Goal: Transaction & Acquisition: Purchase product/service

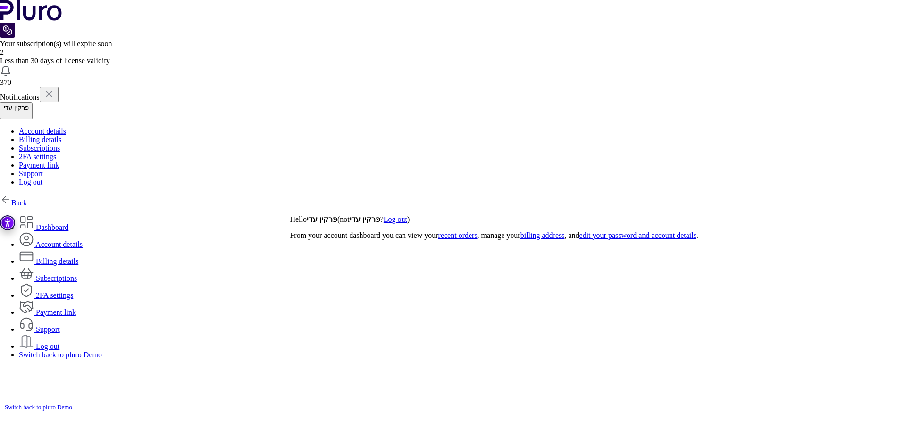
click at [27, 199] on link "Back" at bounding box center [13, 203] width 27 height 8
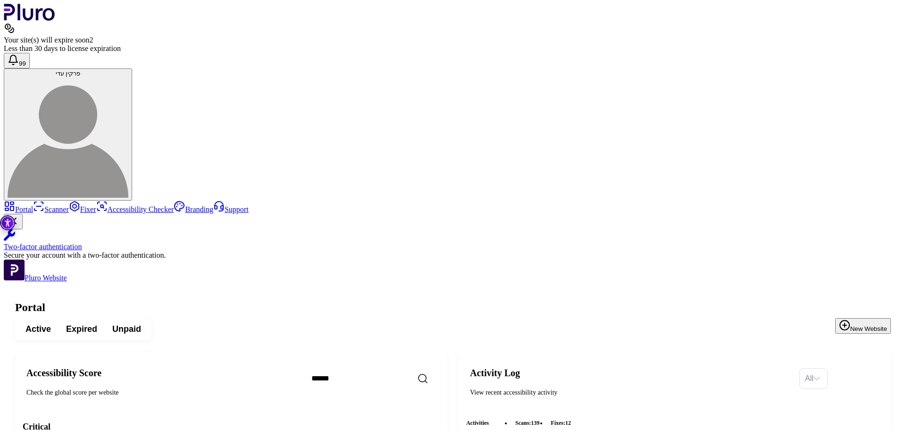
click at [859, 318] on button "New Website" at bounding box center [863, 326] width 56 height 16
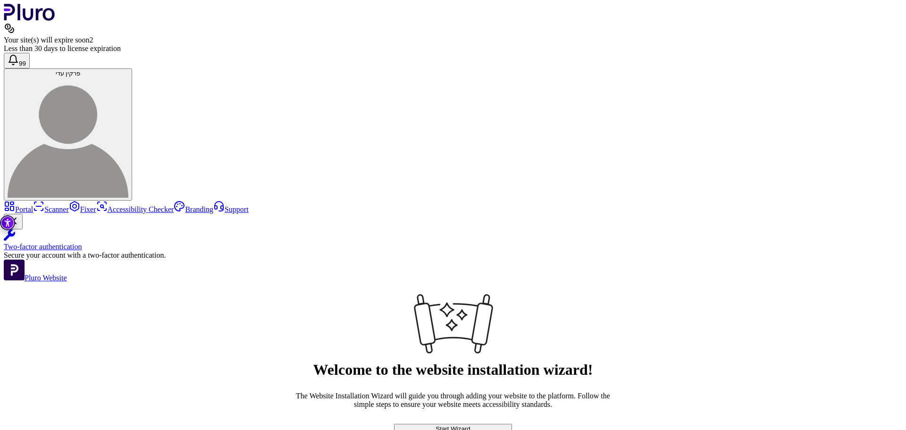
click at [512, 424] on button "Start Wizard" at bounding box center [453, 429] width 118 height 10
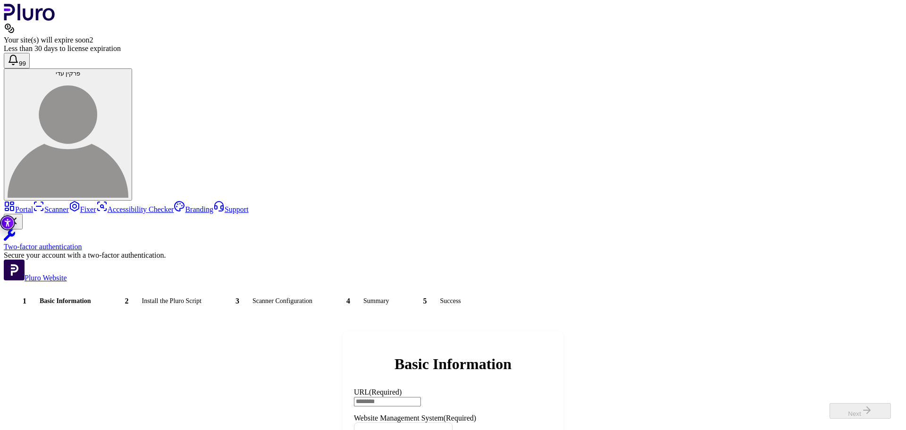
click at [421, 397] on input "URL (Required)" at bounding box center [387, 401] width 67 height 9
paste input "**********"
type input "**********"
click at [438, 423] on input "Website Management System" at bounding box center [398, 433] width 79 height 20
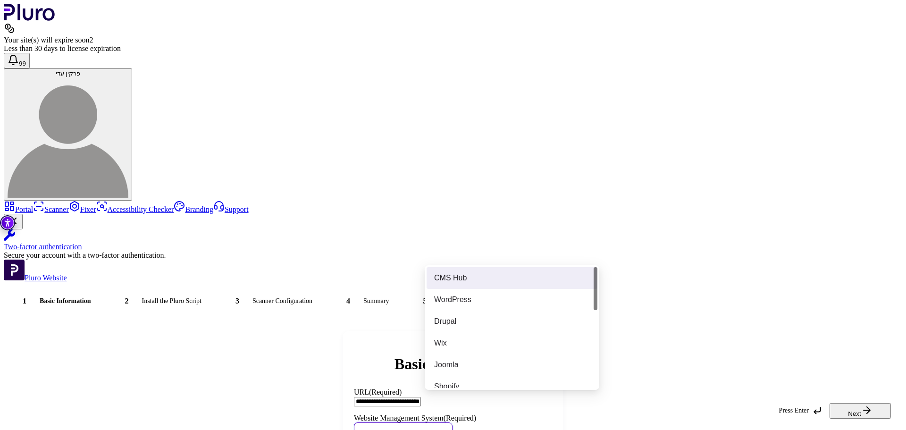
scroll to position [270, 0]
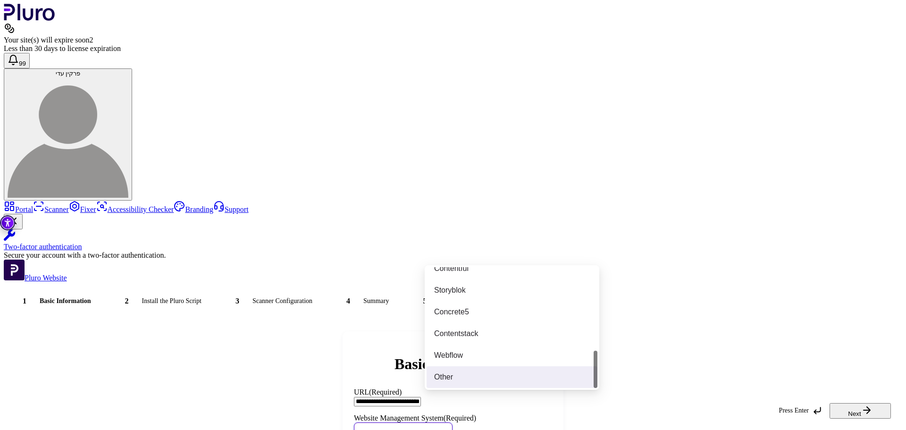
click at [484, 381] on div "Other" at bounding box center [512, 377] width 156 height 10
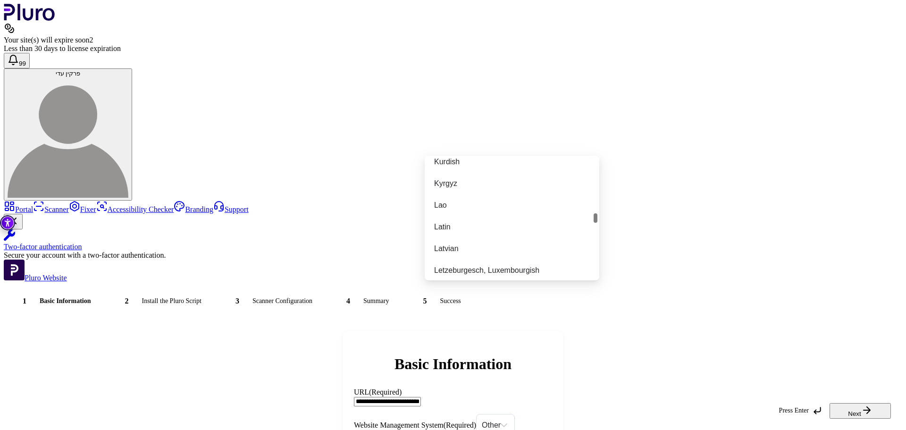
scroll to position [2032, 0]
type input "*"
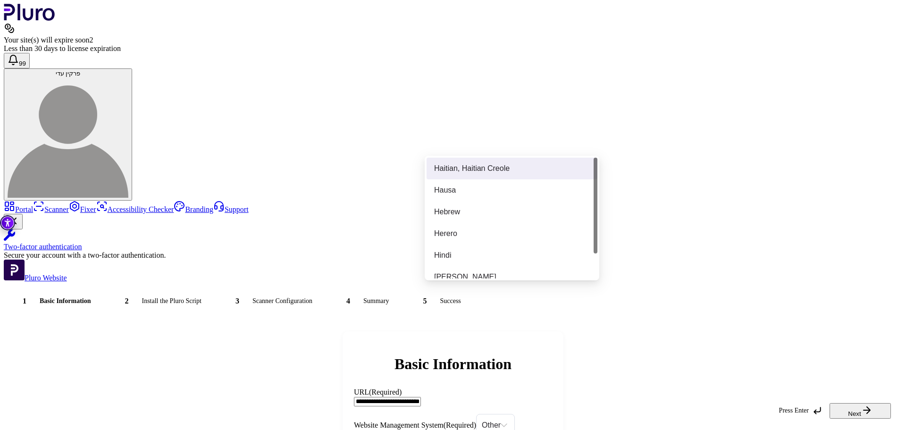
type input "**"
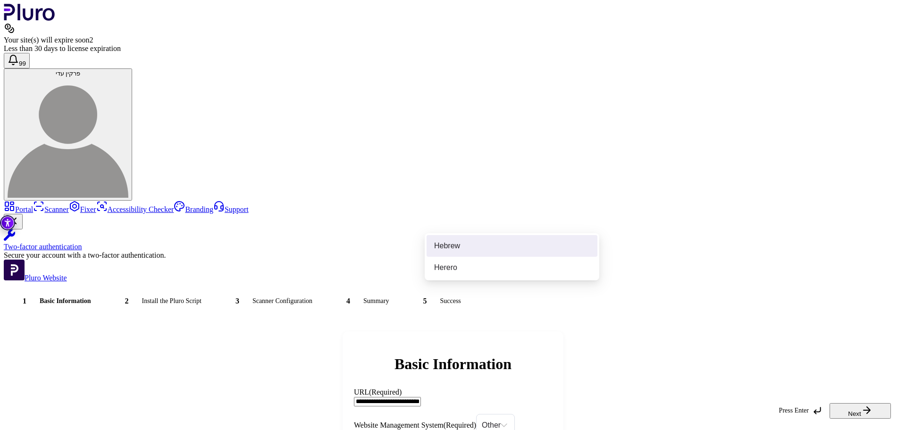
click at [468, 241] on div "Hebrew" at bounding box center [512, 246] width 156 height 10
click at [858, 408] on button "Next" at bounding box center [859, 411] width 61 height 16
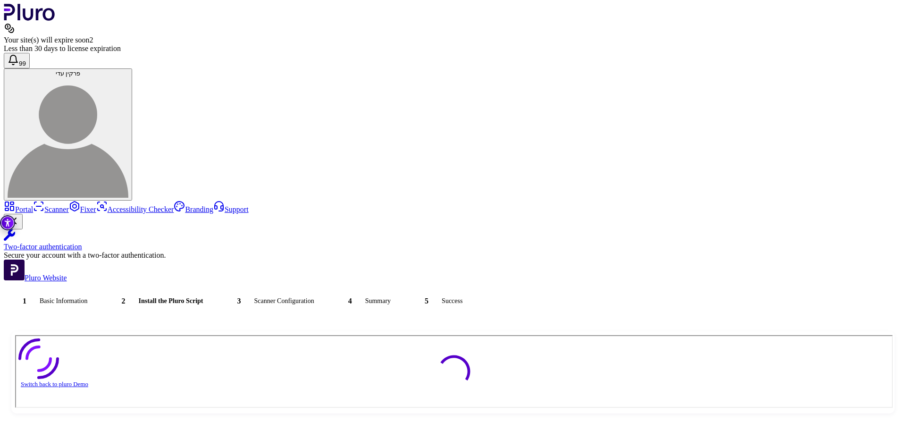
scroll to position [0, 0]
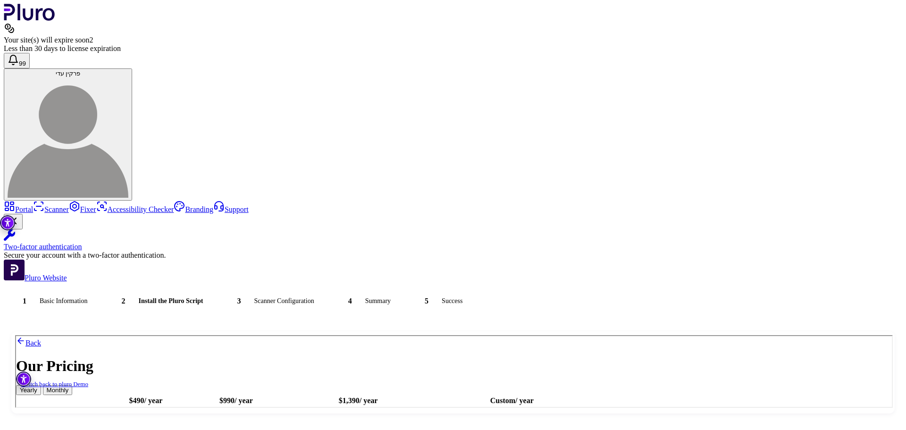
click at [190, 425] on td "Up to 100K Website Visitors" at bounding box center [145, 420] width 90 height 9
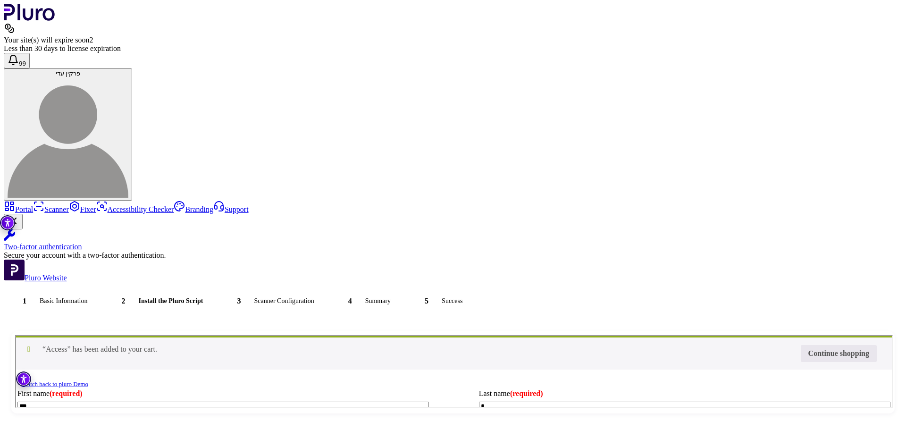
click at [15, 335] on input "Coupon:" at bounding box center [15, 335] width 0 height 0
type input "********"
click at [15, 335] on button "Apply coupon" at bounding box center [15, 335] width 0 height 0
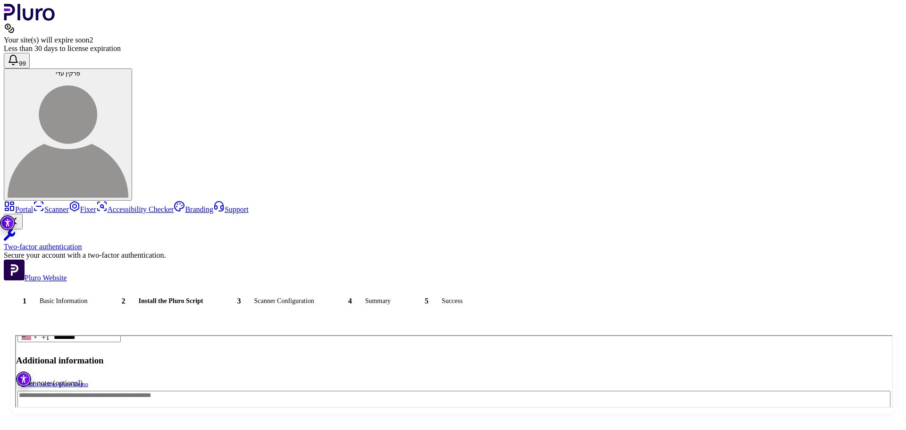
scroll to position [298, 0]
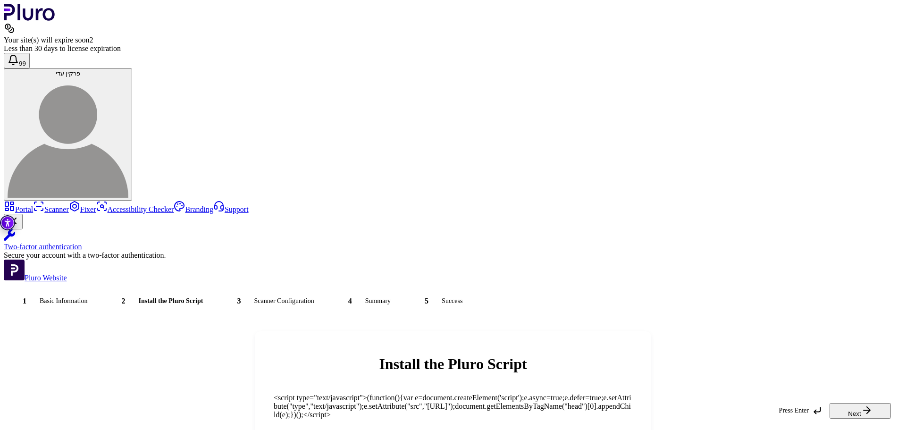
click at [838, 404] on button "Next" at bounding box center [859, 411] width 61 height 16
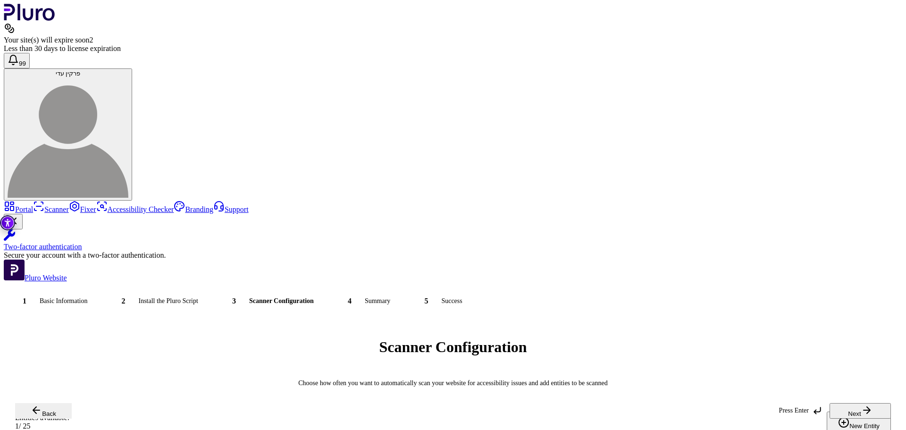
click at [857, 403] on button "Next" at bounding box center [859, 411] width 61 height 16
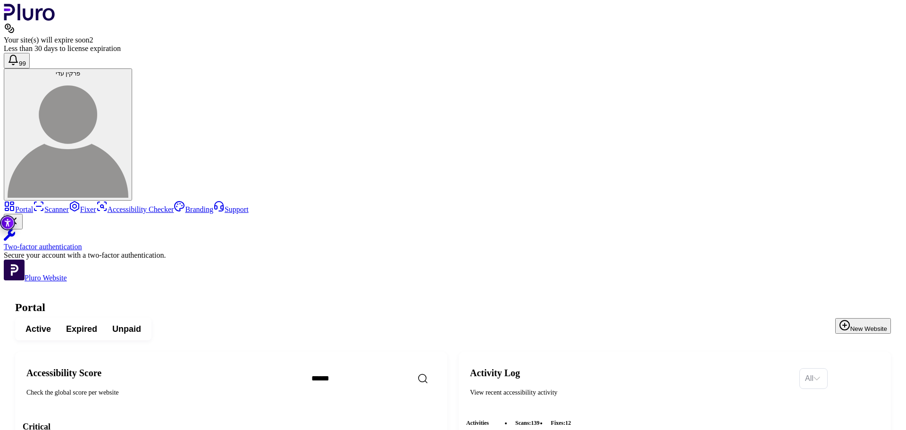
click at [851, 318] on button "New Website" at bounding box center [863, 326] width 56 height 16
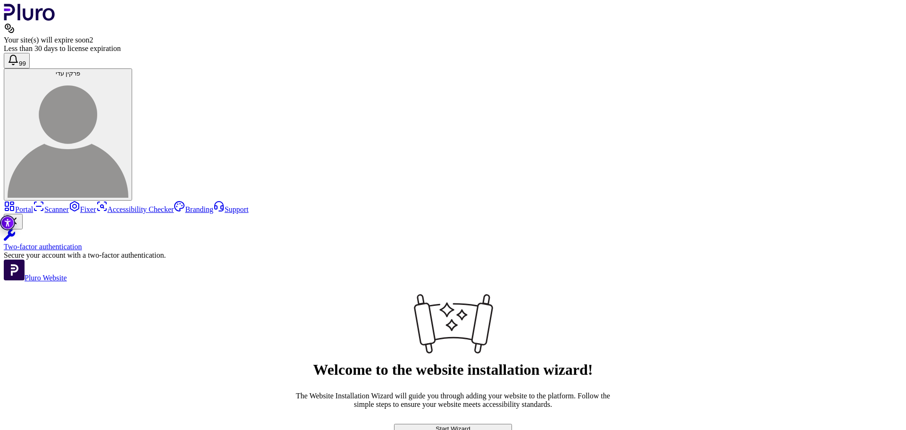
click at [512, 424] on button "Start Wizard" at bounding box center [453, 429] width 118 height 10
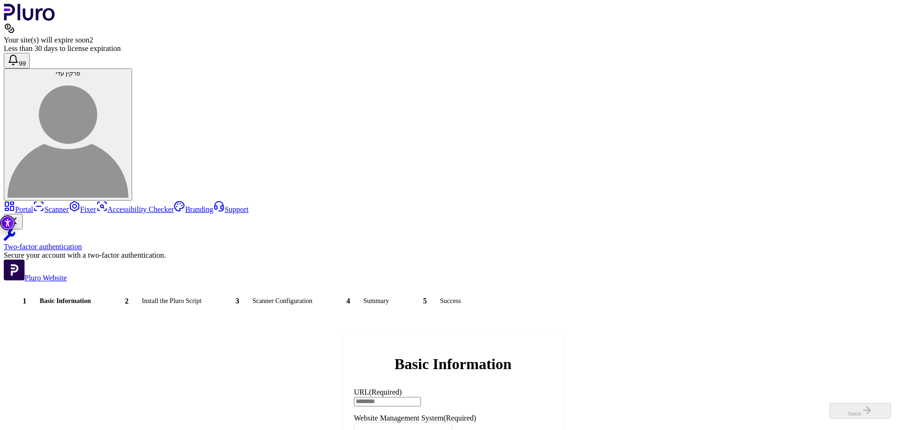
click at [421, 397] on input "URL (Required)" at bounding box center [387, 401] width 67 height 9
paste input "**********"
type input "**********"
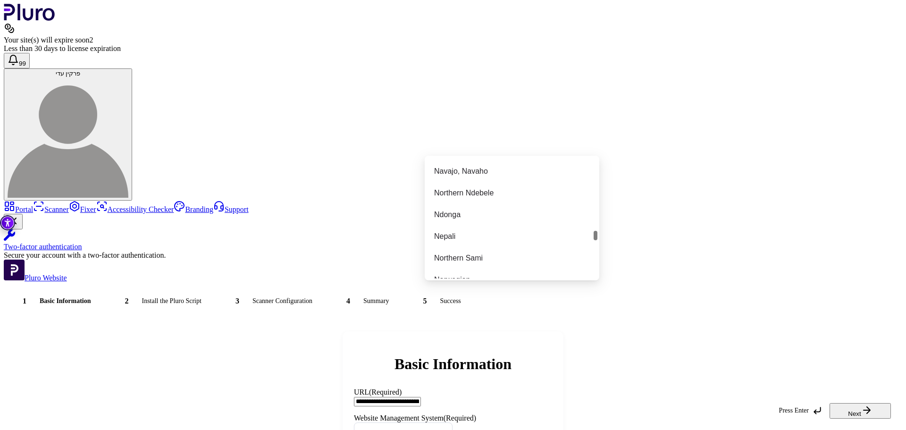
scroll to position [2358, 0]
type input "**"
click at [491, 241] on div "Hebrew" at bounding box center [512, 246] width 156 height 10
click at [438, 423] on input "Website Management System" at bounding box center [398, 433] width 79 height 20
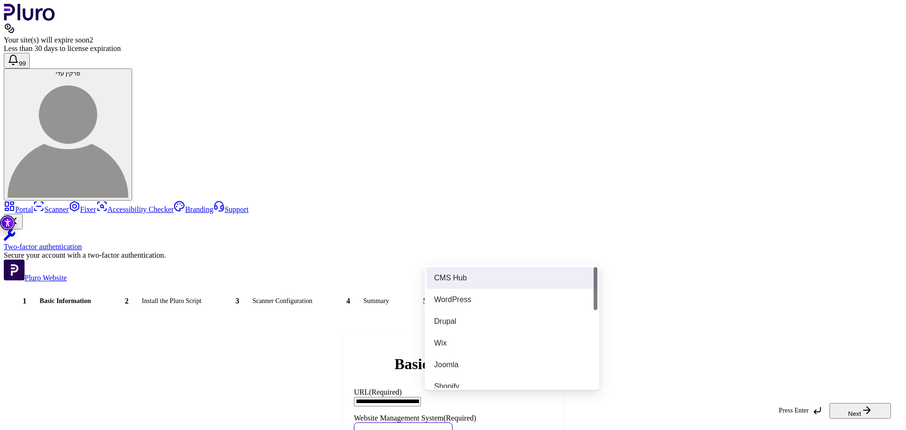
scroll to position [270, 0]
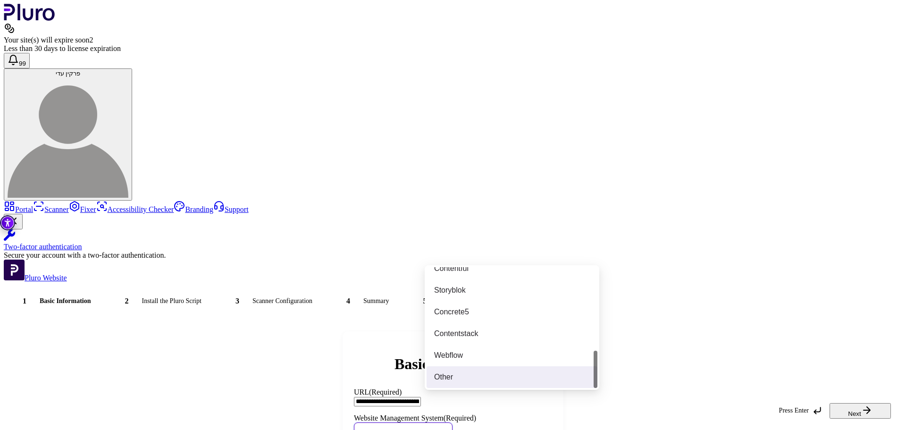
click at [464, 373] on div "Other" at bounding box center [512, 377] width 156 height 10
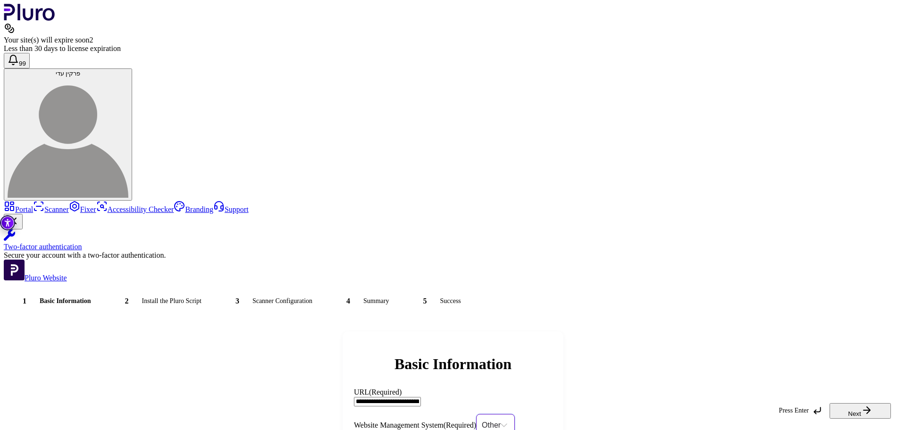
click at [870, 404] on icon "button" at bounding box center [866, 409] width 11 height 11
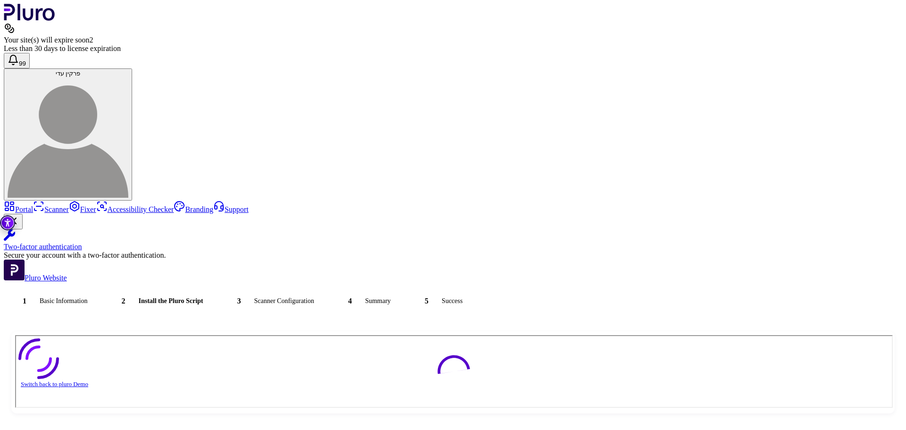
scroll to position [0, 0]
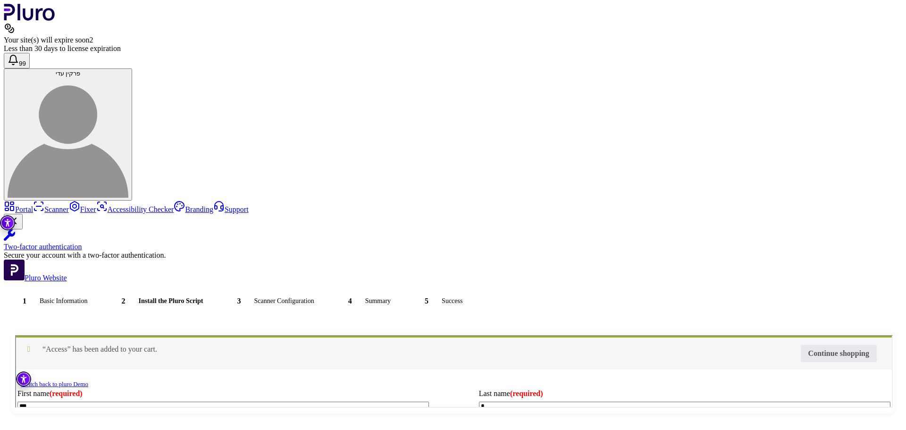
click at [15, 335] on input "Coupon:" at bounding box center [15, 335] width 0 height 0
type input "********"
click at [15, 335] on button "Apply coupon" at bounding box center [15, 335] width 0 height 0
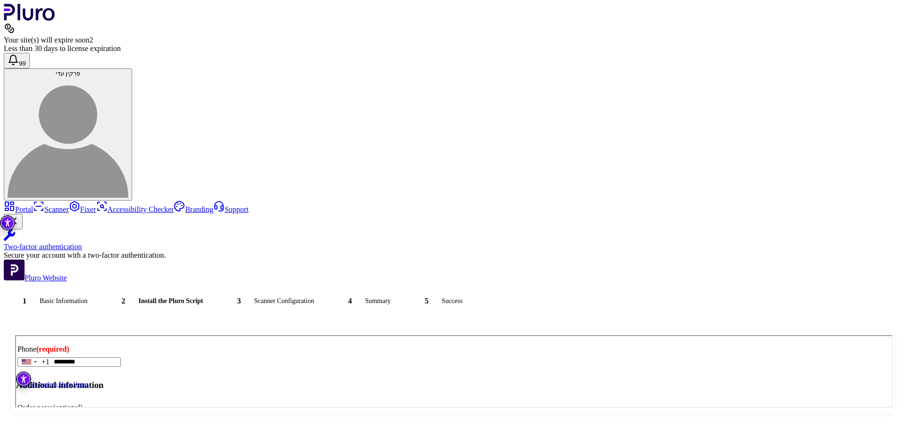
scroll to position [298, 0]
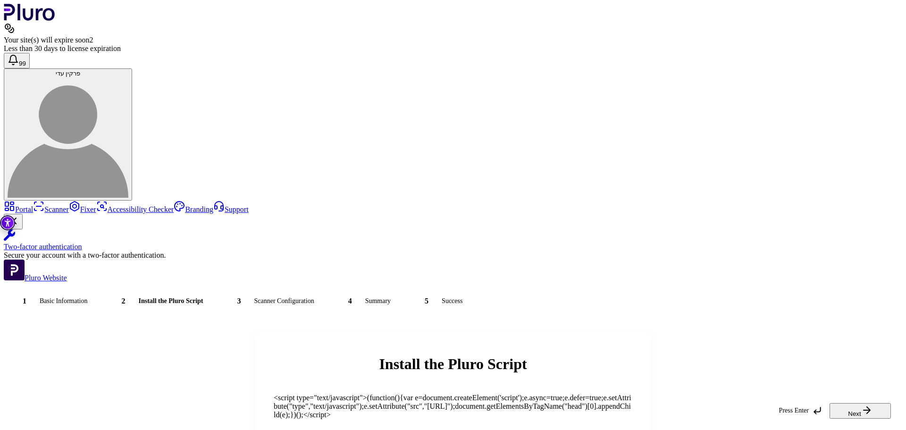
click at [484, 393] on span "<script type="text/javascript">(function(){var e=document.createElement('script…" at bounding box center [453, 405] width 358 height 25
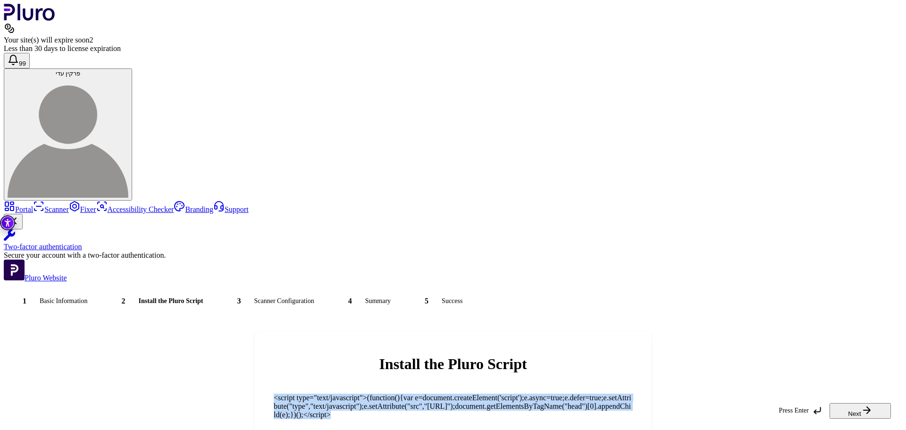
click at [484, 393] on span "<script type="text/javascript">(function(){var e=document.createElement('script…" at bounding box center [453, 405] width 358 height 25
copy div "<script type="text/javascript">(function(){var e=document.createElement('script…"
click at [856, 408] on button "Next" at bounding box center [859, 411] width 61 height 16
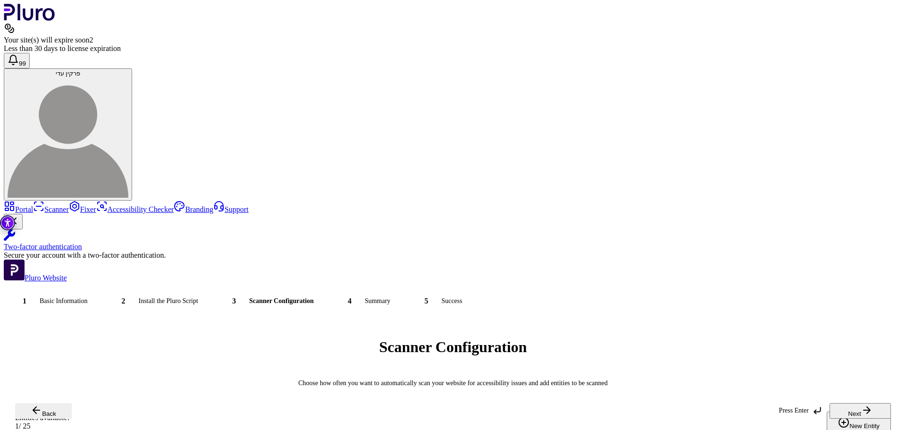
click at [861, 403] on button "Next" at bounding box center [859, 411] width 61 height 16
click at [864, 404] on icon "button" at bounding box center [866, 409] width 11 height 11
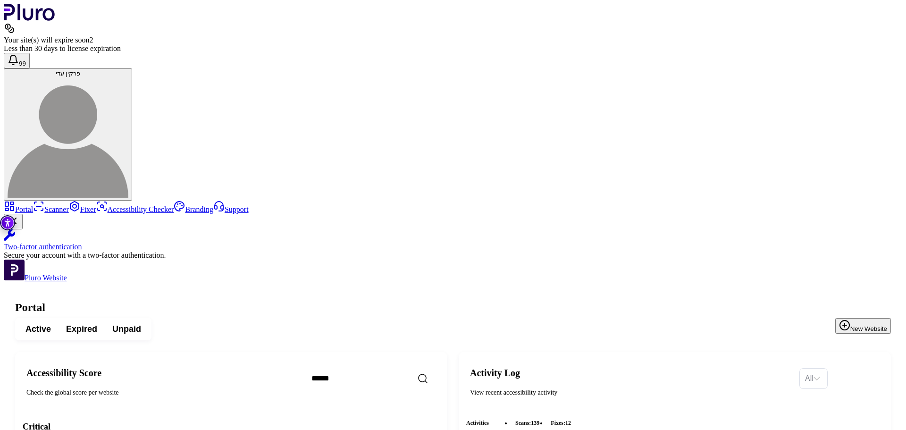
click at [411, 368] on input "Search" at bounding box center [385, 378] width 162 height 20
paste input "**********"
type input "**********"
click at [413, 368] on input "Search" at bounding box center [370, 378] width 132 height 21
paste input "**********"
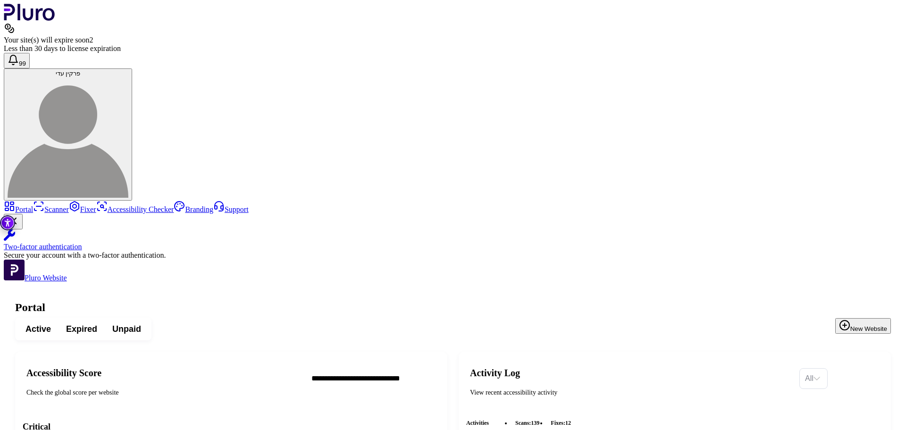
scroll to position [0, 8]
type input "**********"
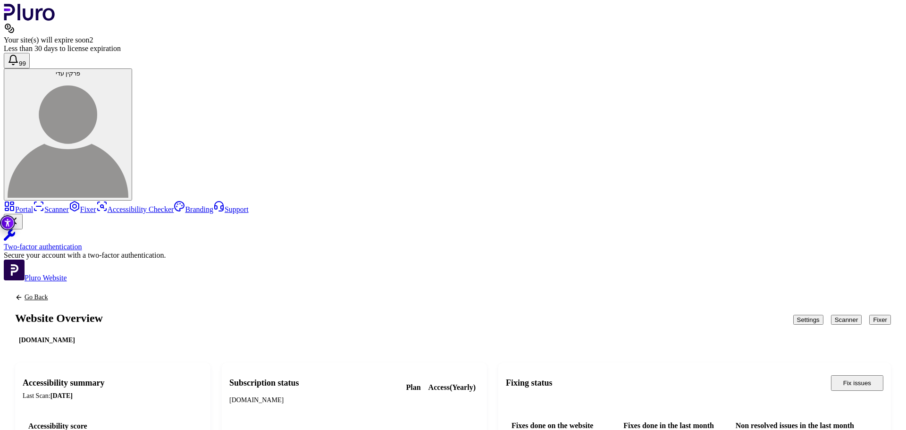
click at [871, 315] on button "Fixer" at bounding box center [880, 320] width 22 height 10
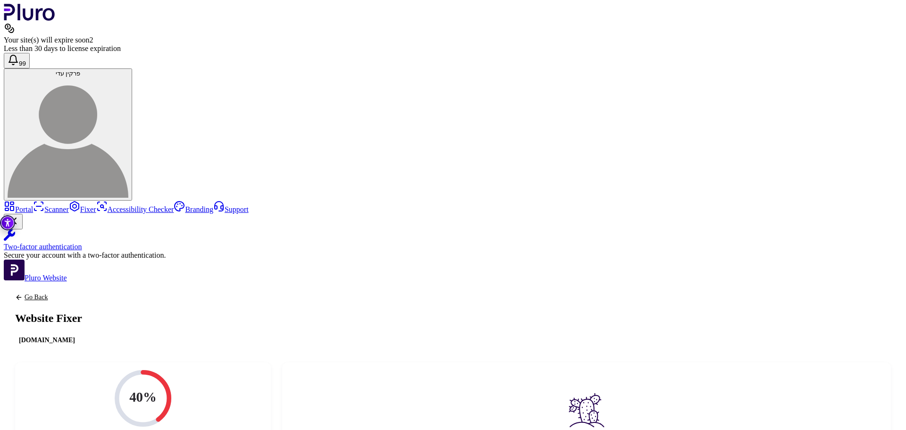
click at [154, 282] on div "Go Back Website Fixer [DOMAIN_NAME]" at bounding box center [453, 319] width 898 height 75
click at [82, 293] on link "Go Back" at bounding box center [48, 297] width 67 height 8
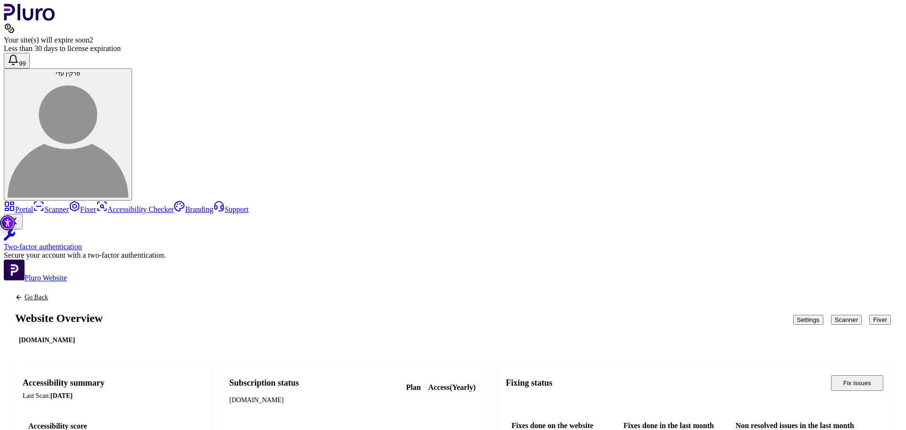
click at [103, 293] on link "Go Back" at bounding box center [59, 297] width 88 height 8
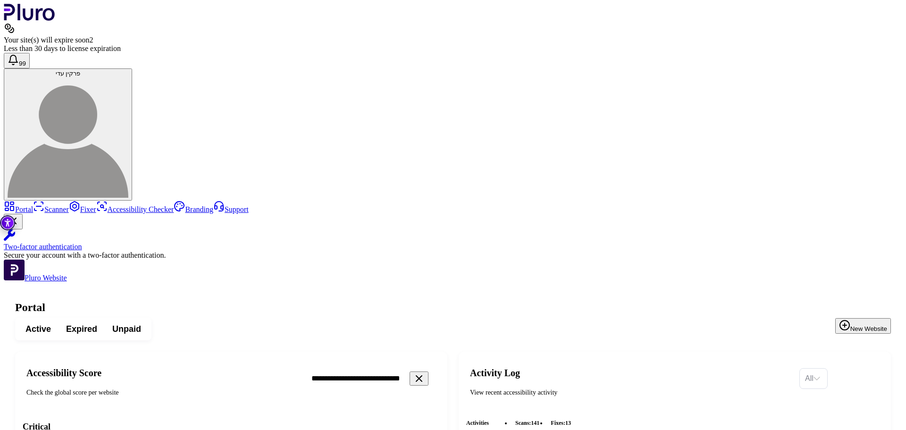
click at [33, 205] on link "Portal" at bounding box center [18, 209] width 29 height 8
click at [424, 373] on icon "Clear search field" at bounding box center [418, 378] width 11 height 11
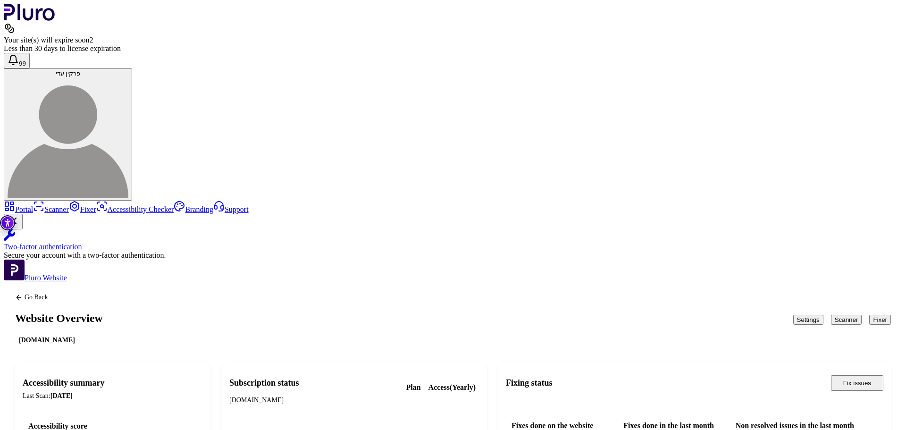
click at [869, 315] on button "Fixer" at bounding box center [880, 320] width 22 height 10
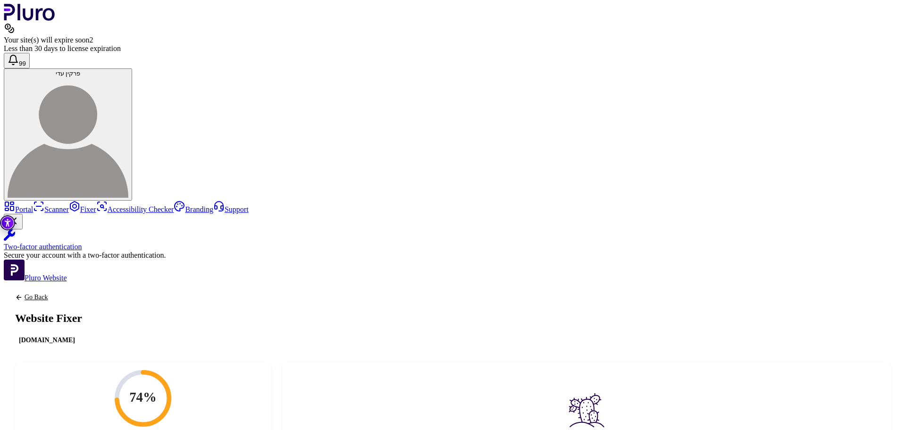
click at [23, 293] on icon "Back to previous screen" at bounding box center [19, 297] width 8 height 8
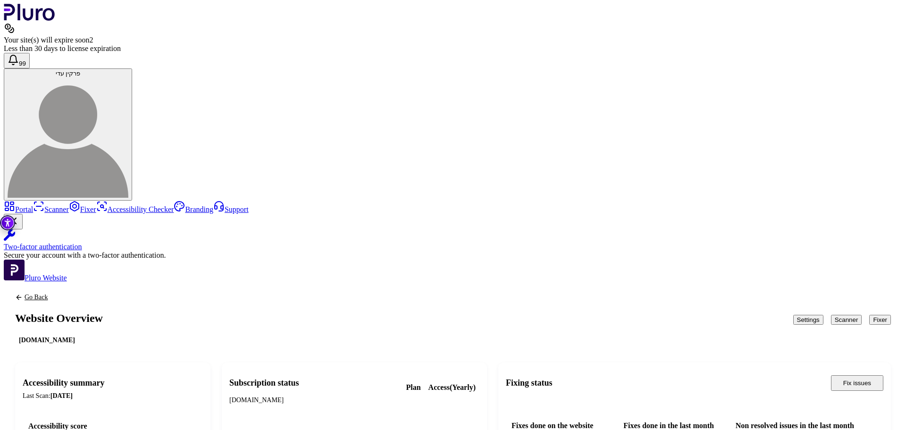
click at [103, 293] on link "Go Back" at bounding box center [59, 297] width 88 height 8
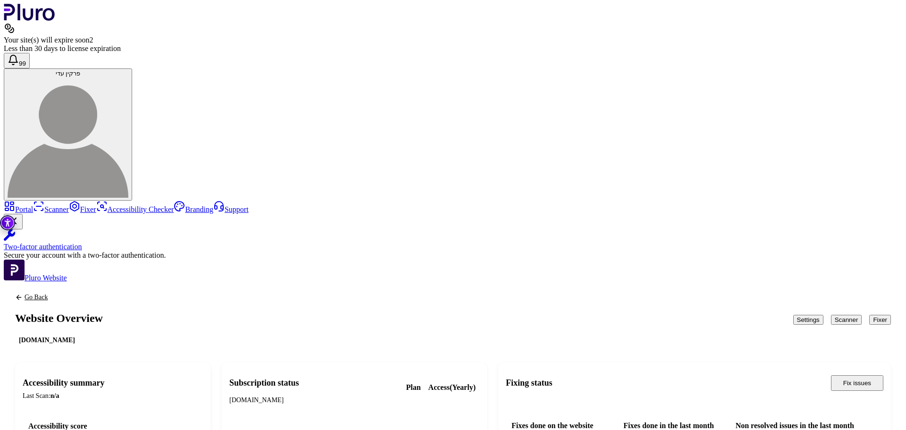
click at [869, 315] on button "Fixer" at bounding box center [880, 320] width 22 height 10
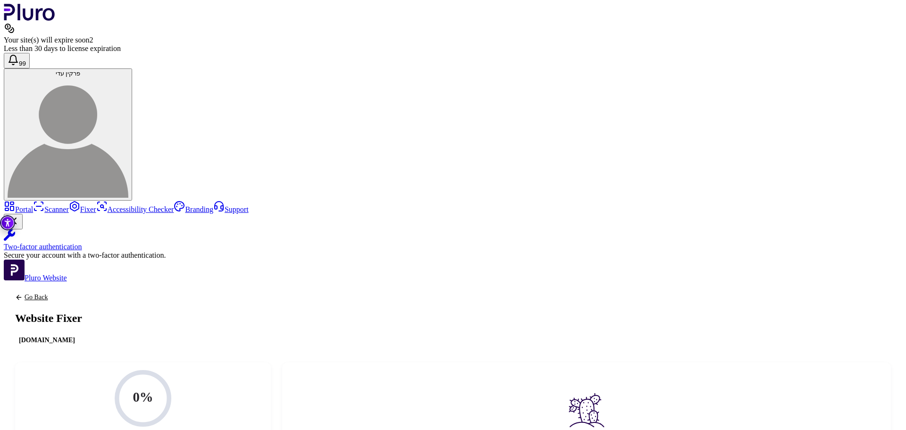
click at [82, 293] on link "Go Back" at bounding box center [48, 297] width 67 height 8
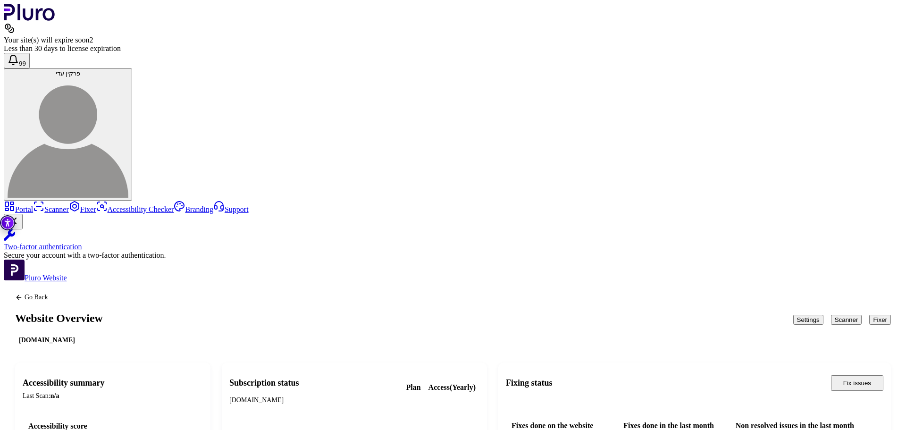
click at [831, 315] on button "Scanner" at bounding box center [846, 320] width 31 height 10
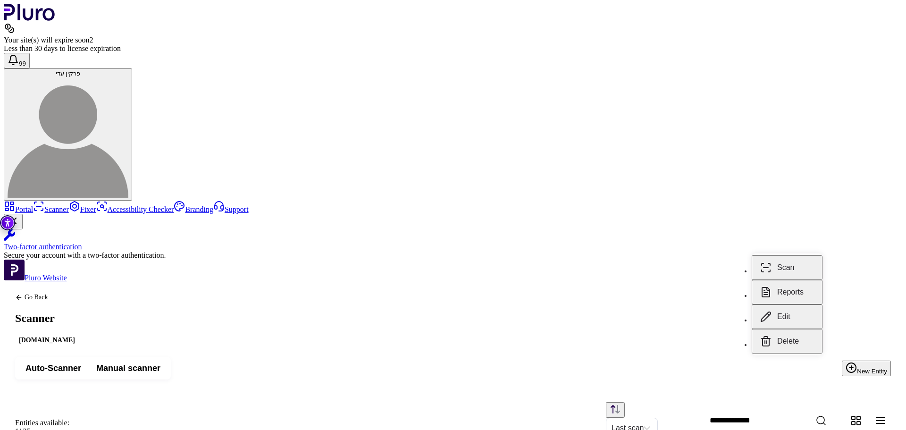
click at [794, 282] on button "Reports" at bounding box center [786, 292] width 71 height 25
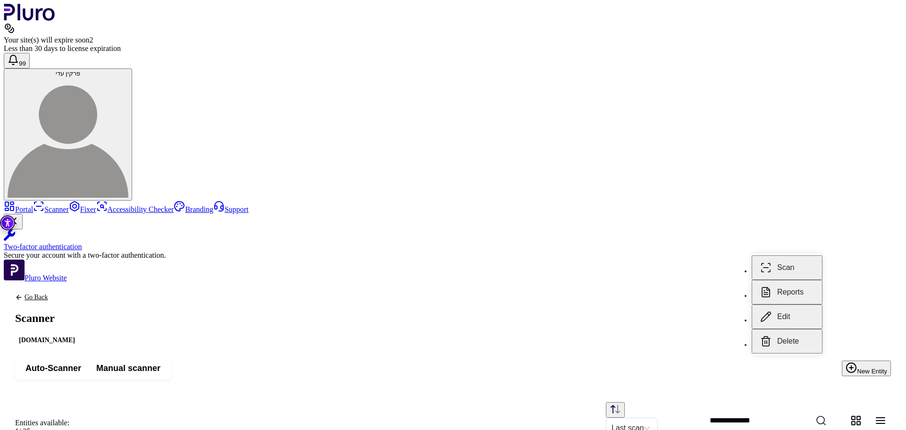
click at [797, 255] on button "Scan" at bounding box center [786, 267] width 71 height 25
click at [90, 282] on div "Go Back Scanner [DOMAIN_NAME]" at bounding box center [47, 313] width 86 height 63
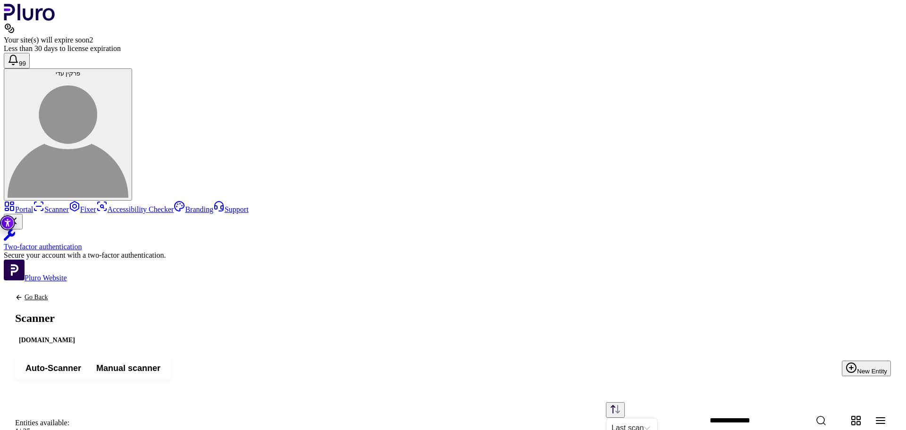
click at [23, 293] on icon "Back to previous screen" at bounding box center [19, 297] width 8 height 8
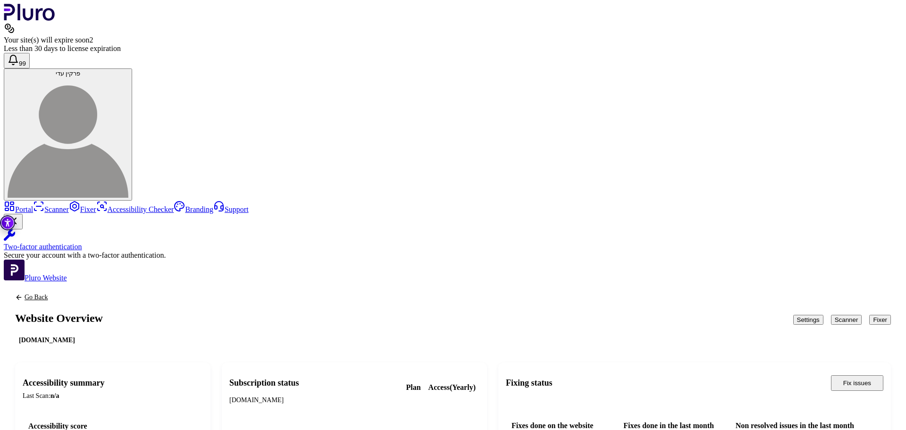
click at [23, 293] on icon "Back to previous screen" at bounding box center [19, 297] width 8 height 8
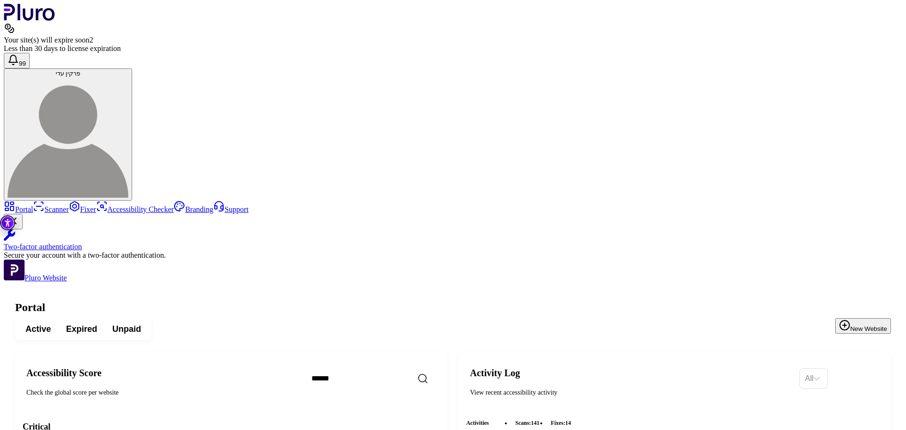
scroll to position [2821, 0]
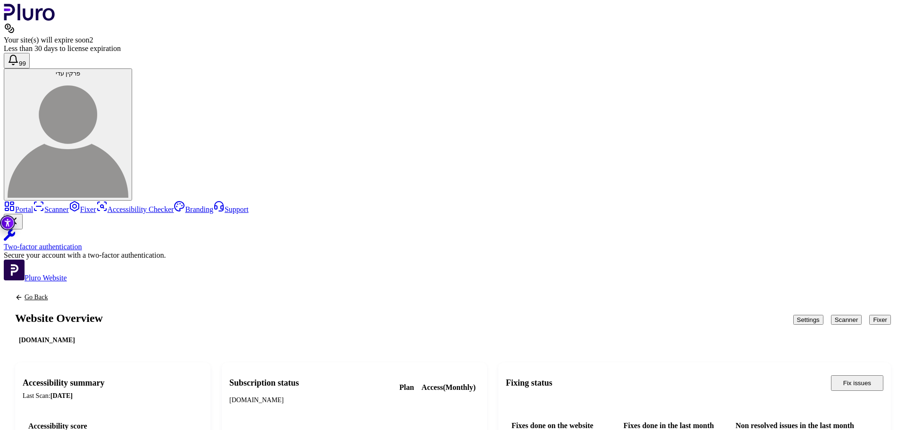
click at [873, 315] on button "Fixer" at bounding box center [880, 320] width 22 height 10
